Goal: Information Seeking & Learning: Learn about a topic

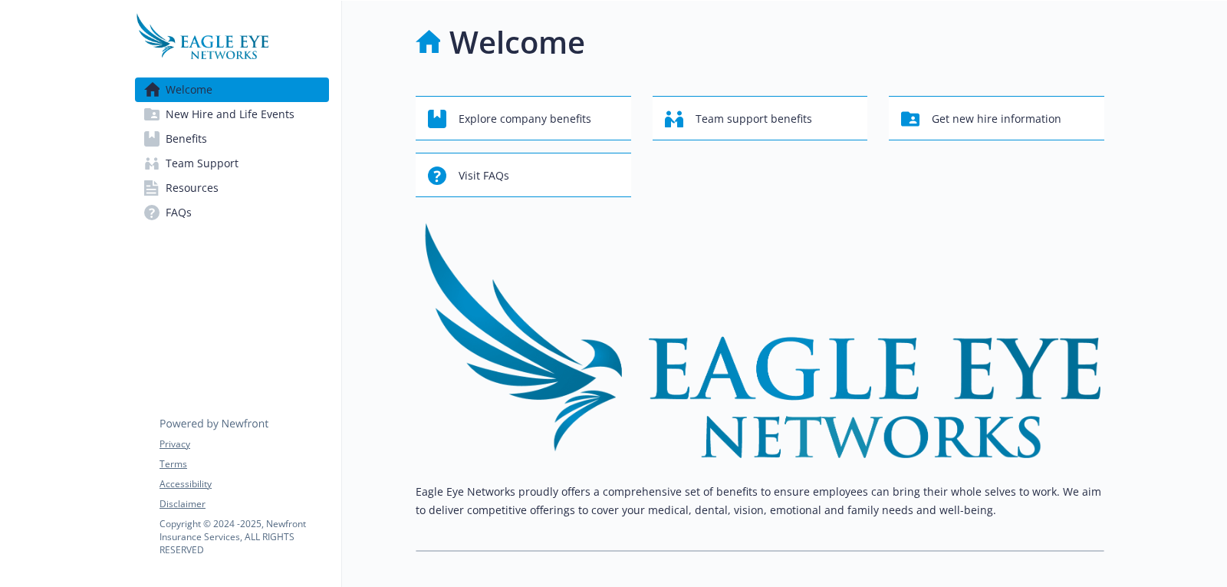
click at [191, 136] on span "Benefits" at bounding box center [186, 139] width 41 height 25
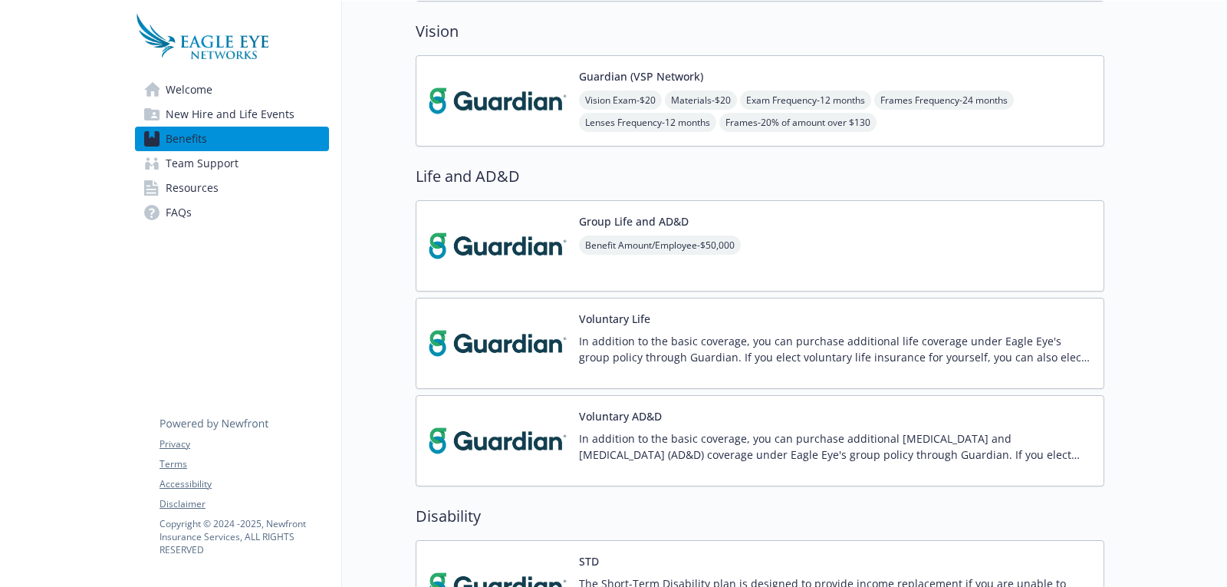
scroll to position [1005, 0]
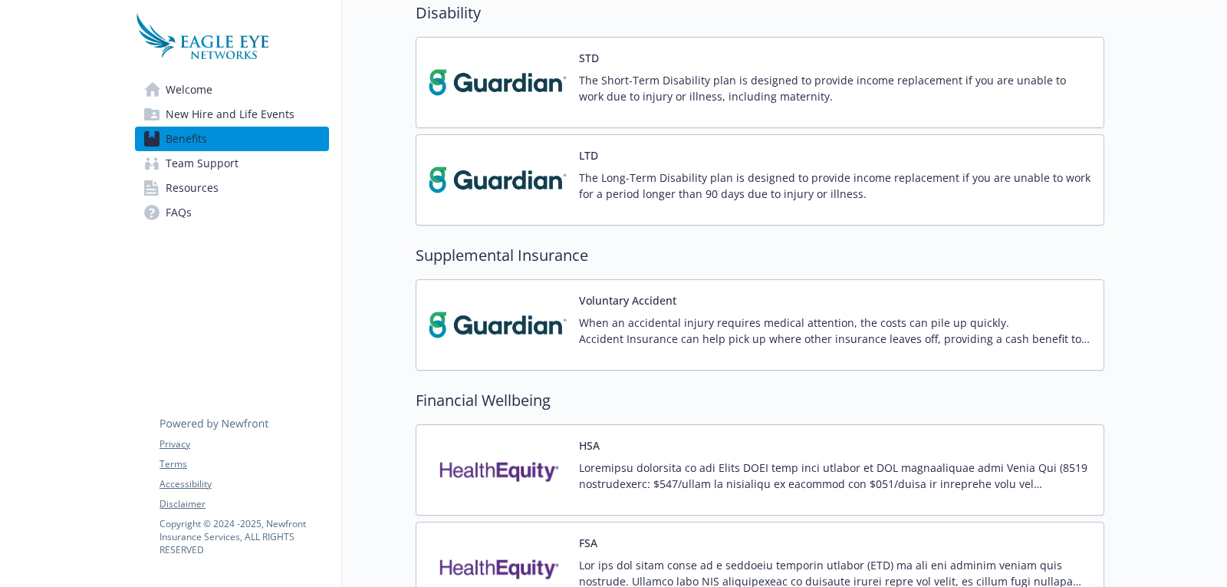
click at [653, 87] on p "The Short-Term Disability plan is designed to provide income replacement if you…" at bounding box center [835, 88] width 512 height 32
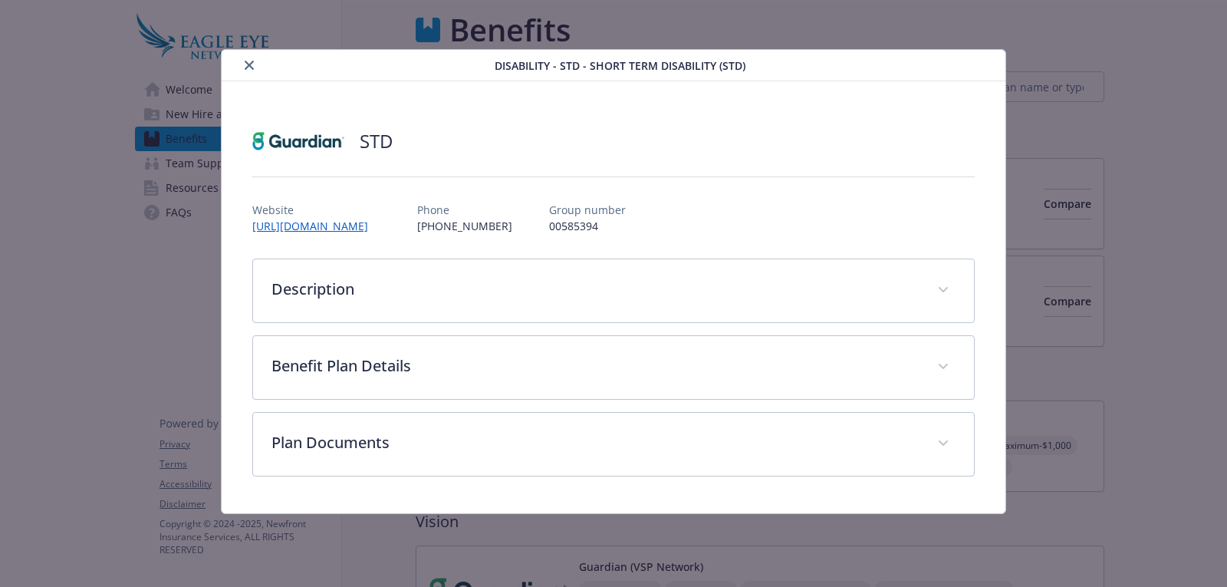
scroll to position [1005, 0]
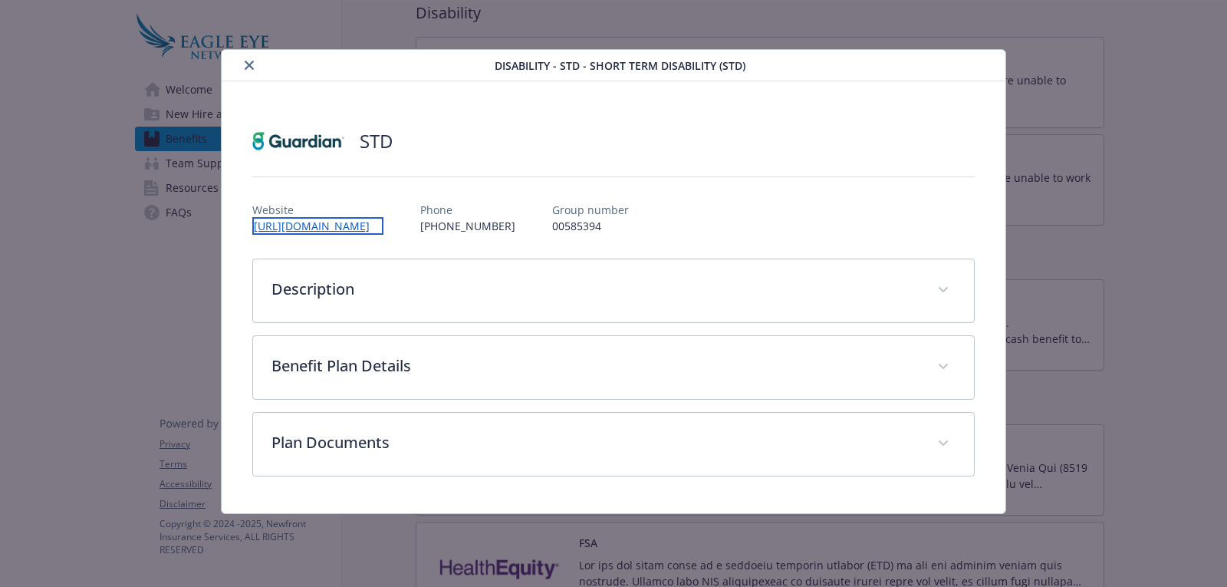
click at [360, 225] on link "[URL][DOMAIN_NAME]" at bounding box center [317, 226] width 131 height 18
